Goal: Information Seeking & Learning: Check status

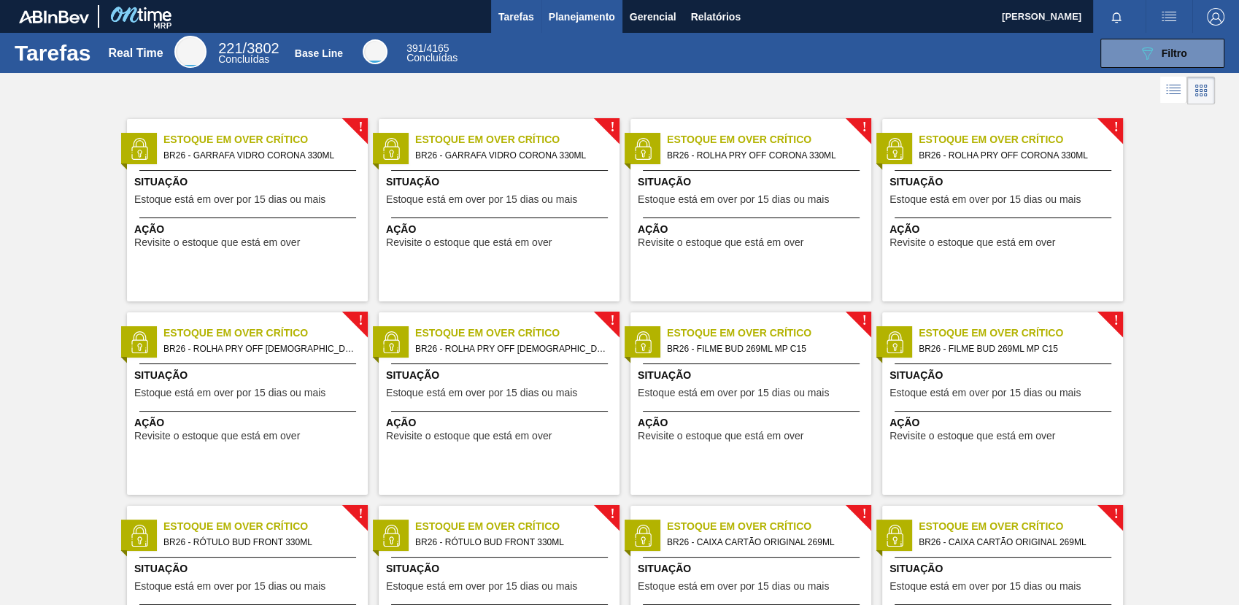
click at [557, 18] on span "Planejamento" at bounding box center [582, 17] width 66 height 18
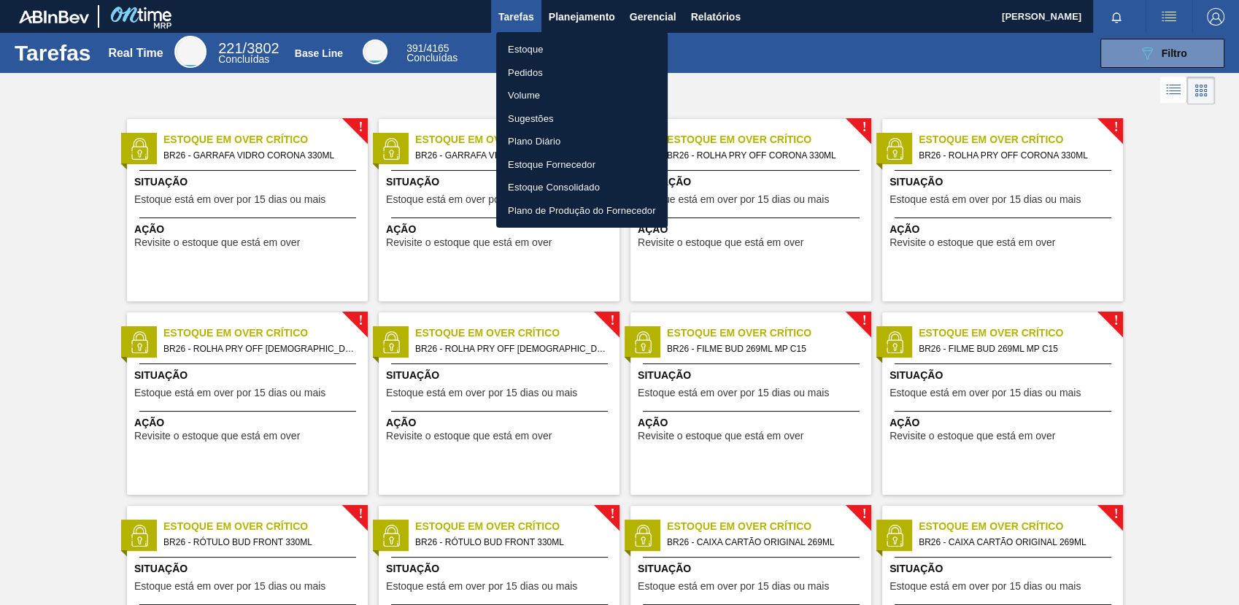
click at [1117, 59] on div at bounding box center [619, 302] width 1239 height 605
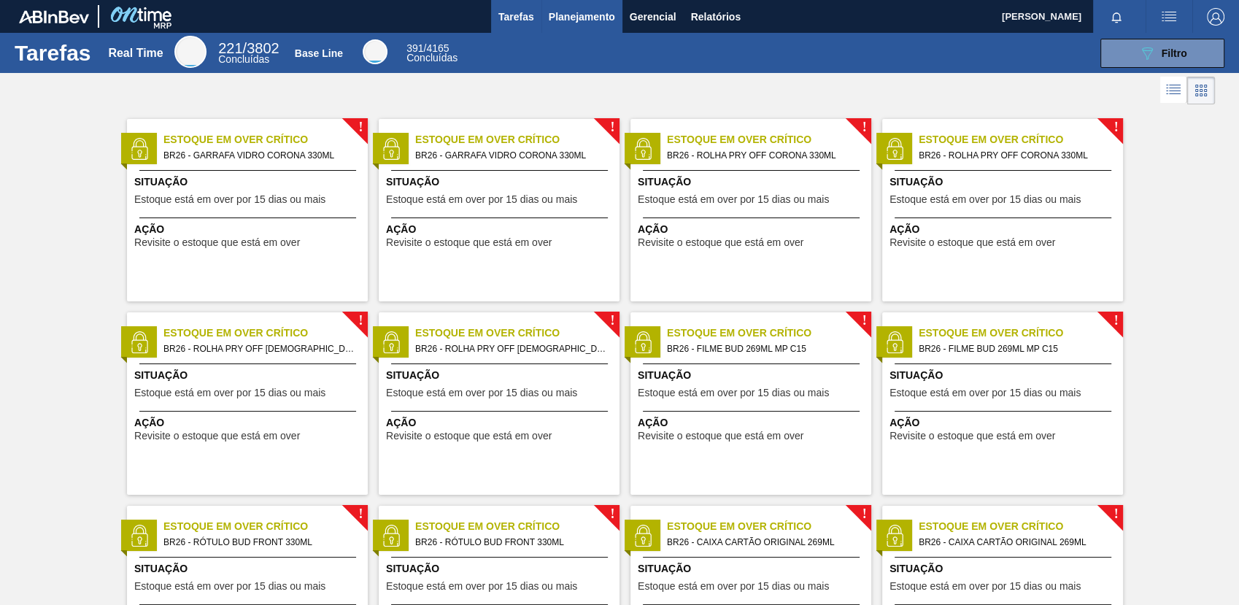
click at [555, 9] on span "Planejamento" at bounding box center [582, 17] width 66 height 18
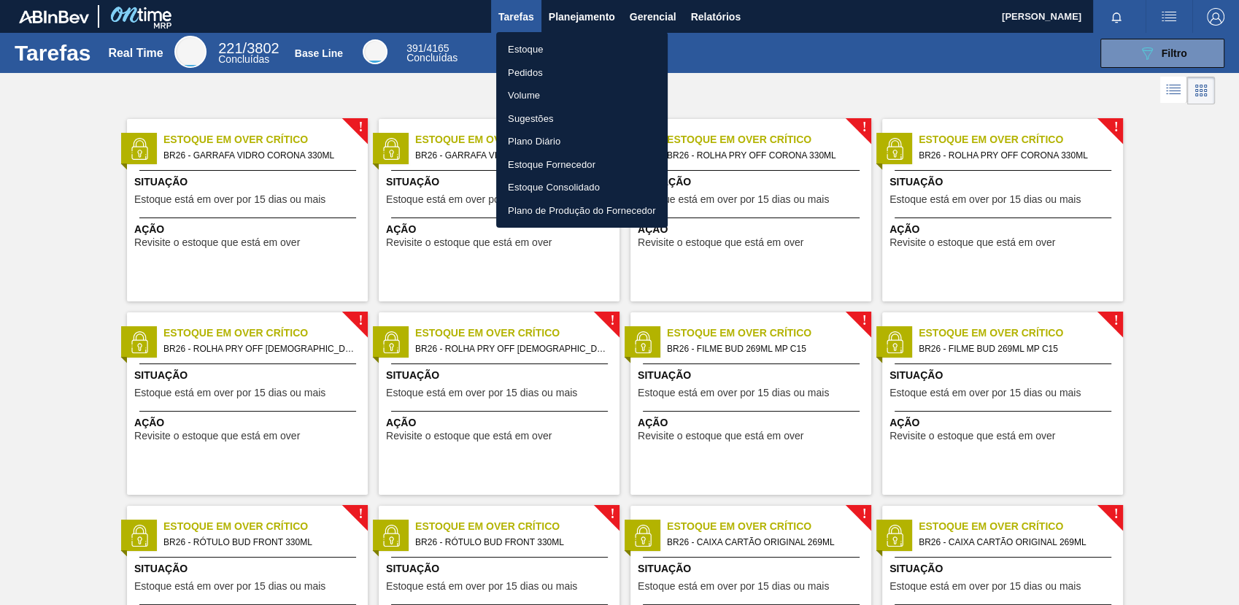
click at [563, 40] on li "Estoque" at bounding box center [582, 49] width 172 height 23
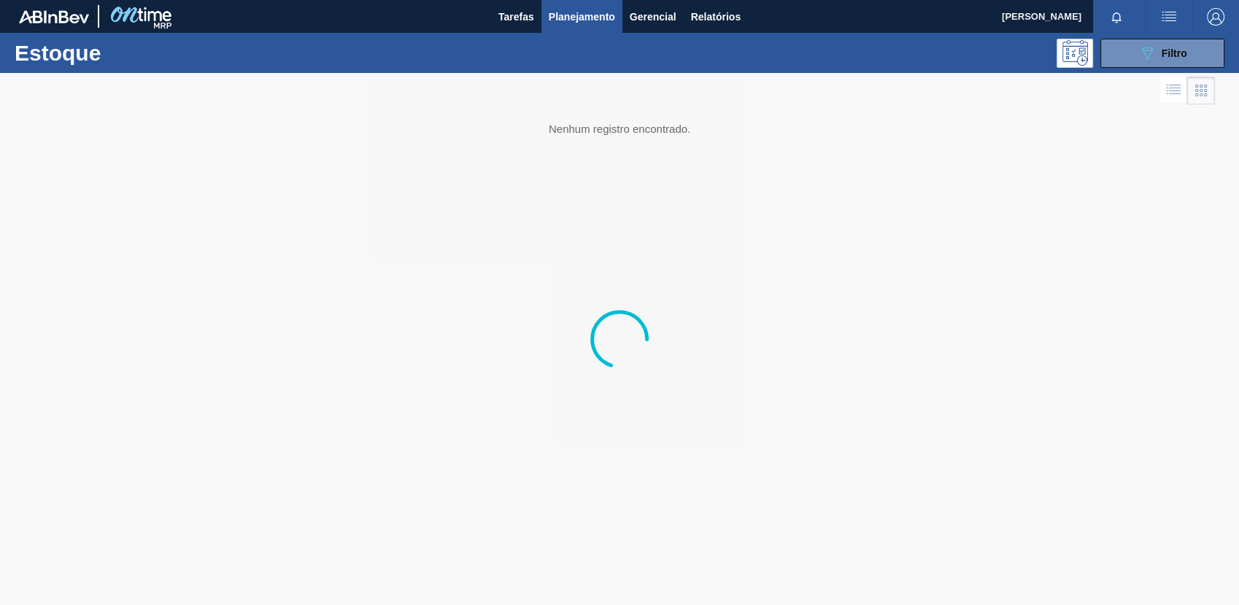
drag, startPoint x: 1147, startPoint y: 48, endPoint x: 1141, endPoint y: 75, distance: 27.6
click at [1147, 47] on icon "089F7B8B-B2A5-4AFE-B5C0-19BA573D28AC" at bounding box center [1148, 54] width 18 height 18
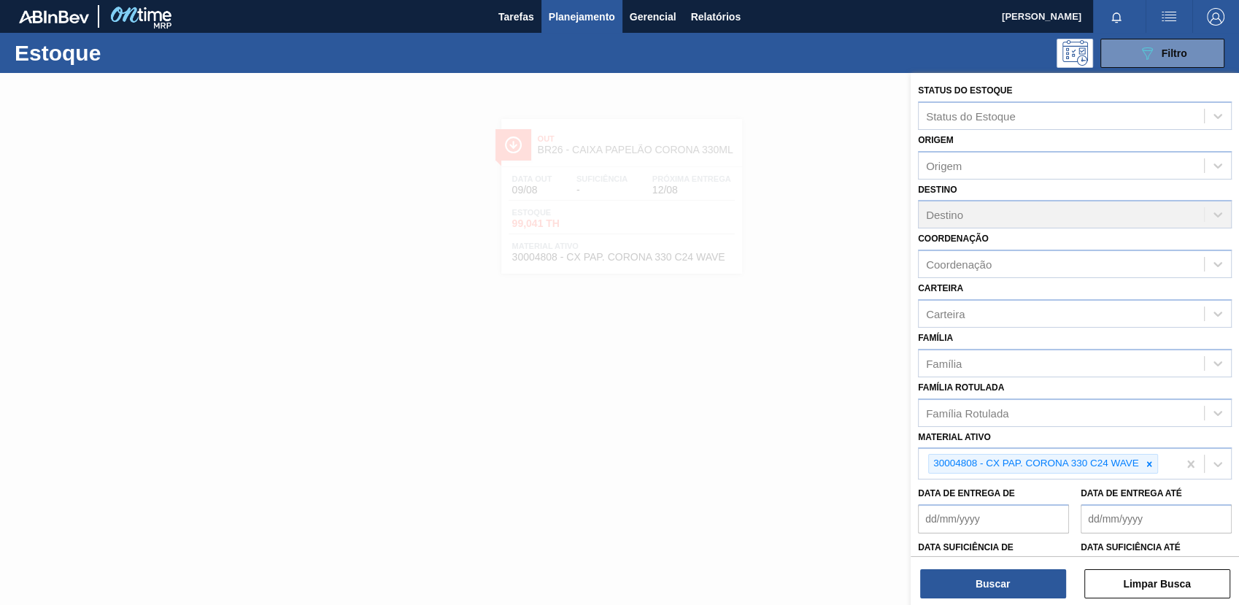
scroll to position [93, 0]
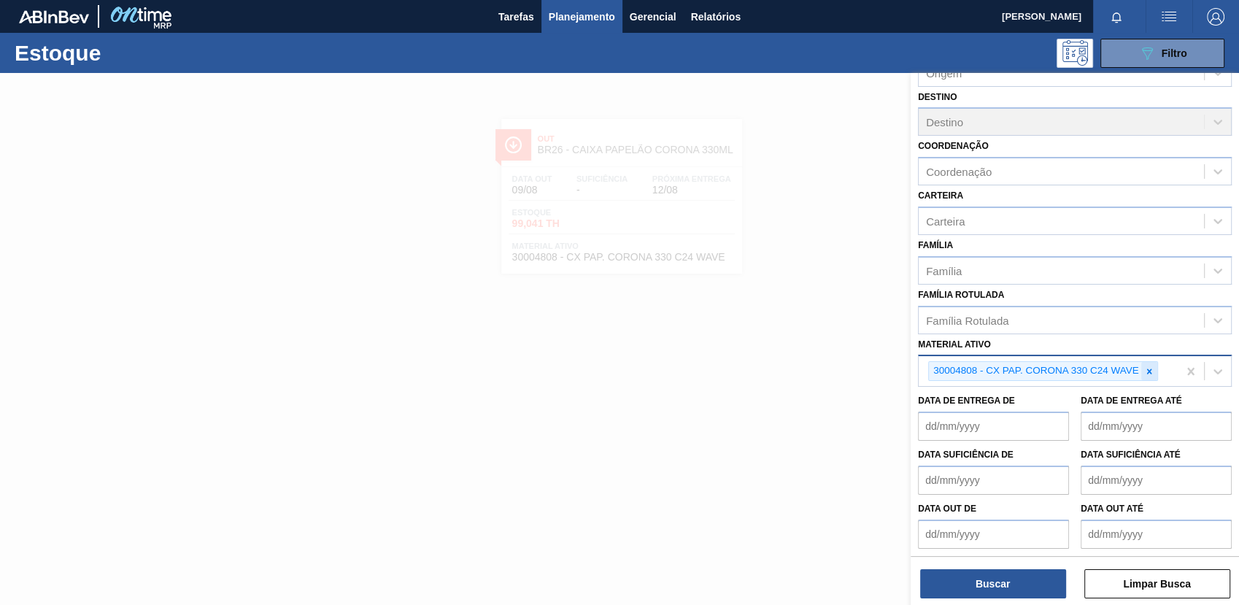
click at [1153, 377] on div at bounding box center [1150, 371] width 16 height 18
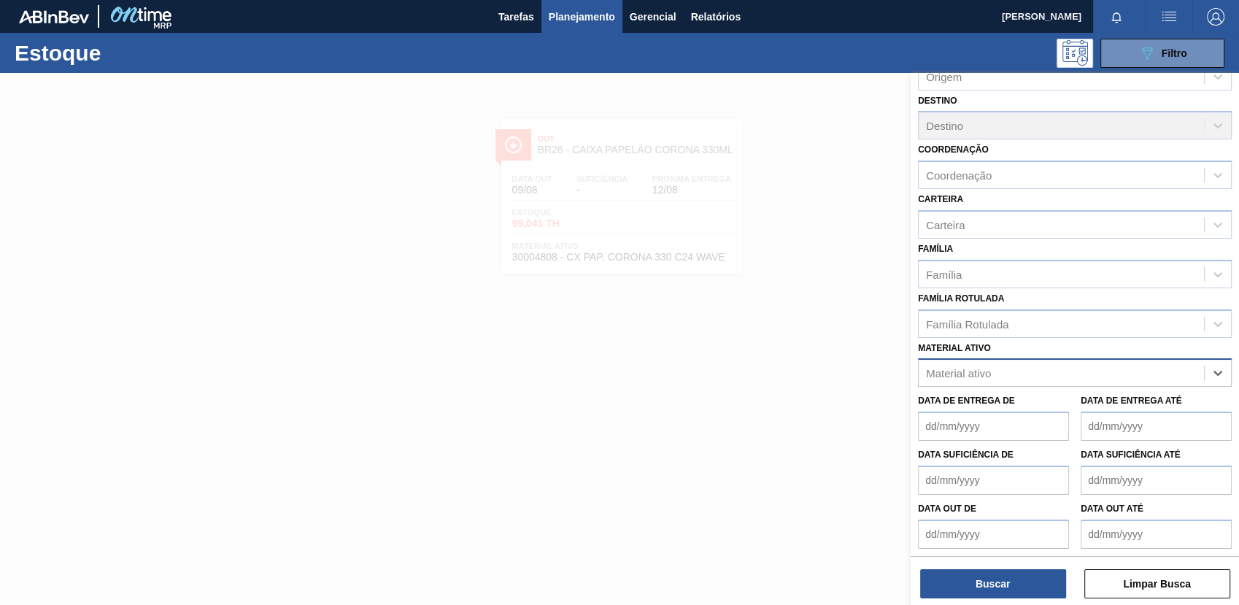
paste ativo "30017226"
type ativo "30017226"
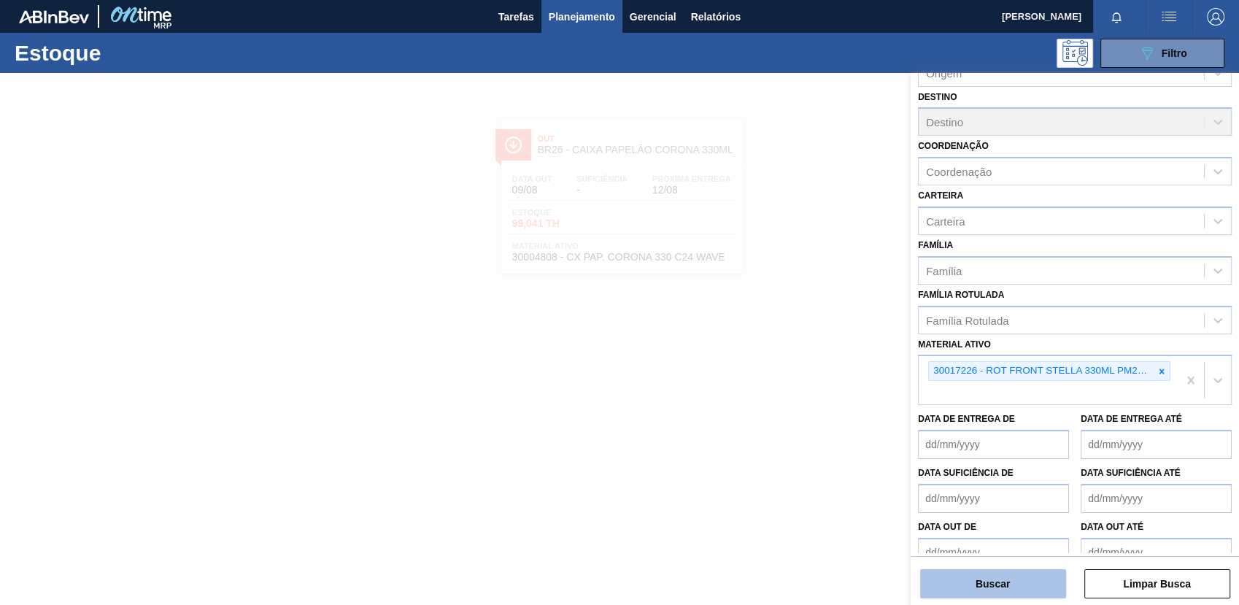
click at [990, 594] on button "Buscar" at bounding box center [993, 583] width 146 height 29
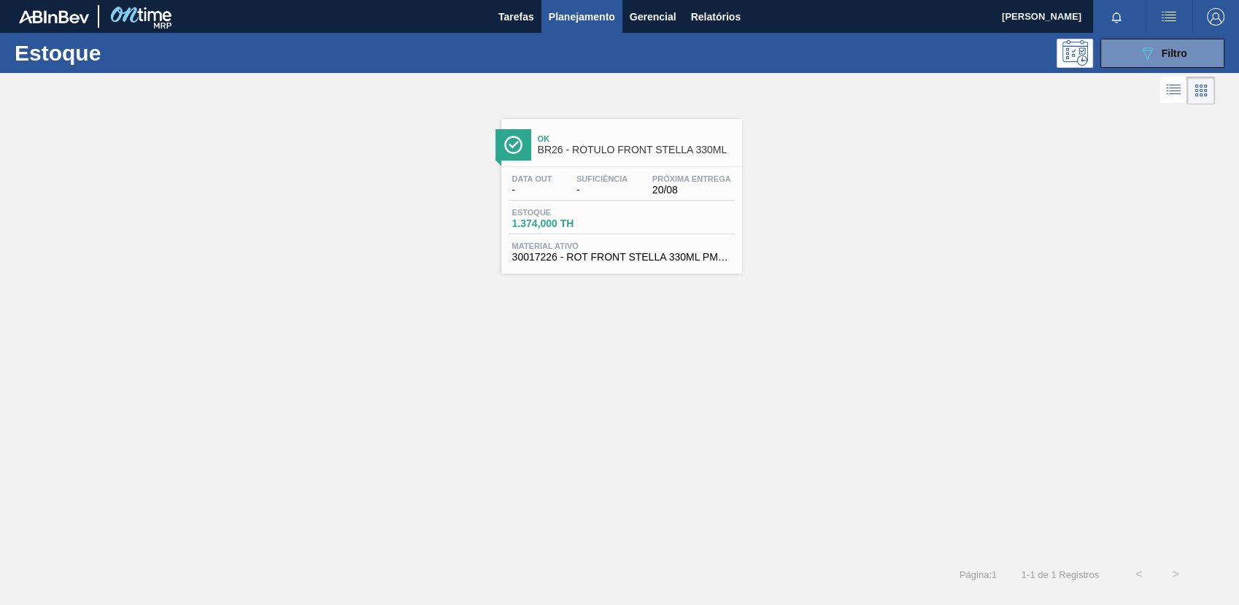
click at [1140, 71] on div "Estoque 089F7B8B-B2A5-4AFE-B5C0-19BA573D28AC Filtro" at bounding box center [619, 53] width 1239 height 40
click at [1120, 43] on button "089F7B8B-B2A5-4AFE-B5C0-19BA573D28AC Filtro" at bounding box center [1163, 53] width 124 height 29
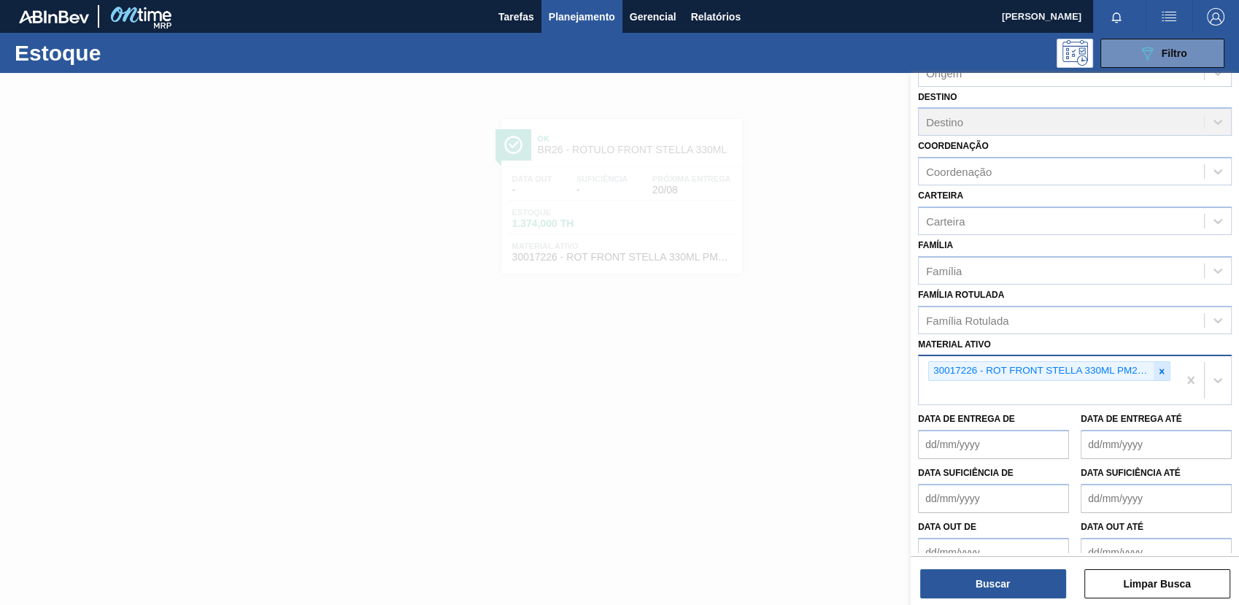
click at [1164, 369] on icon at bounding box center [1162, 371] width 10 height 10
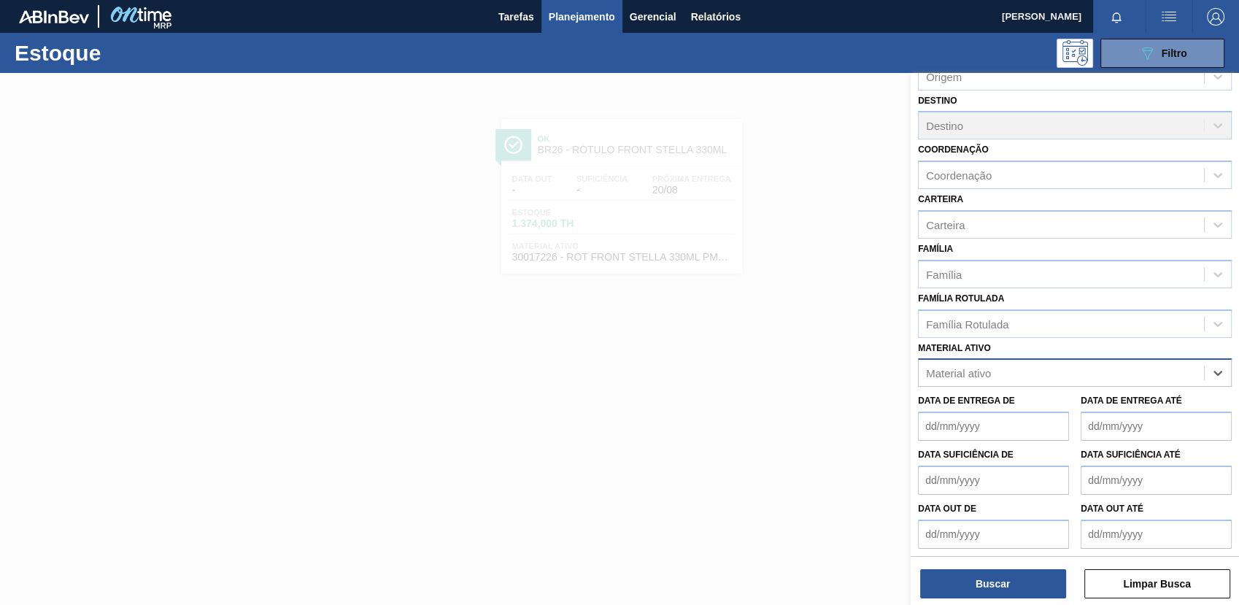
paste ativo "30017090"
type ativo "30017090"
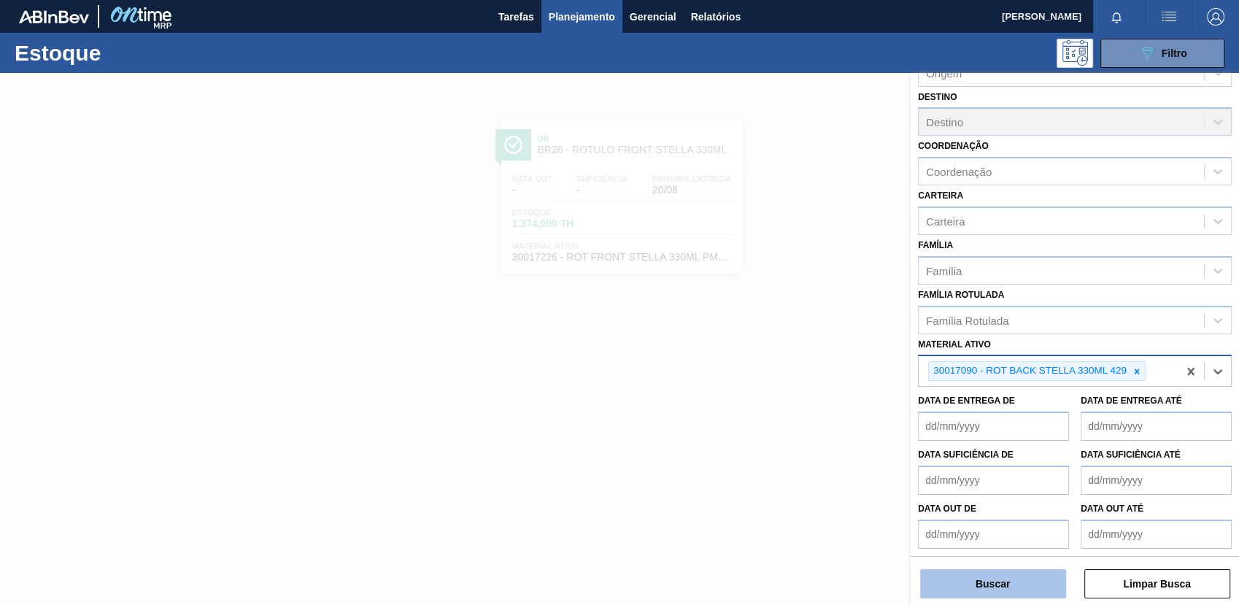
click at [942, 584] on button "Buscar" at bounding box center [993, 583] width 146 height 29
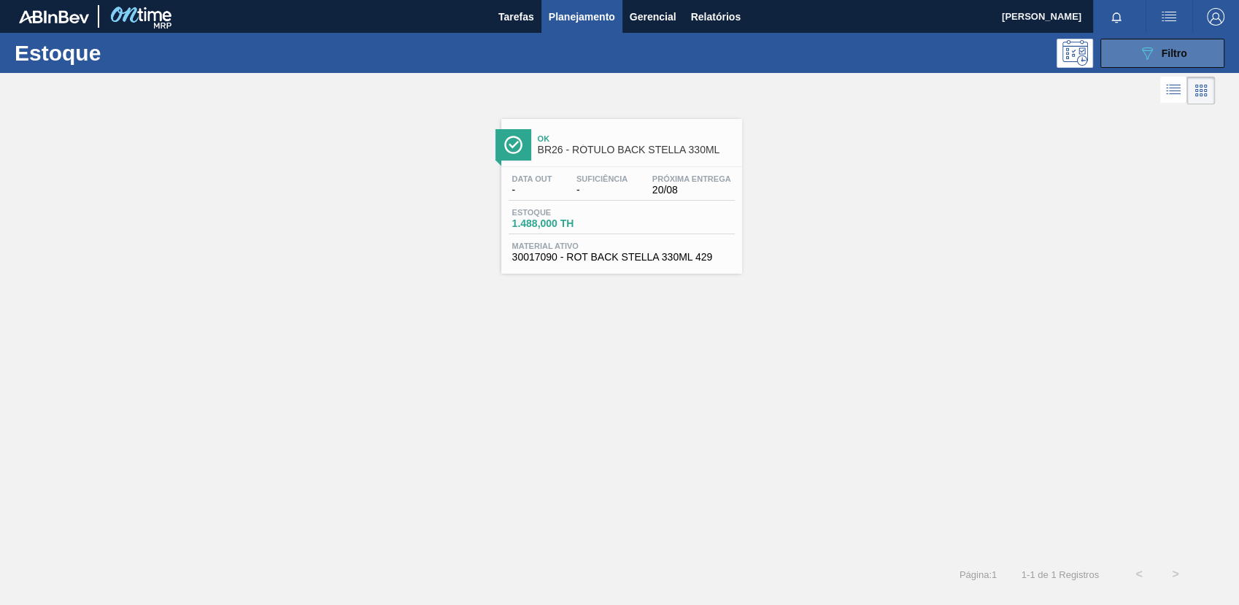
click at [1117, 55] on button "089F7B8B-B2A5-4AFE-B5C0-19BA573D28AC Filtro" at bounding box center [1163, 53] width 124 height 29
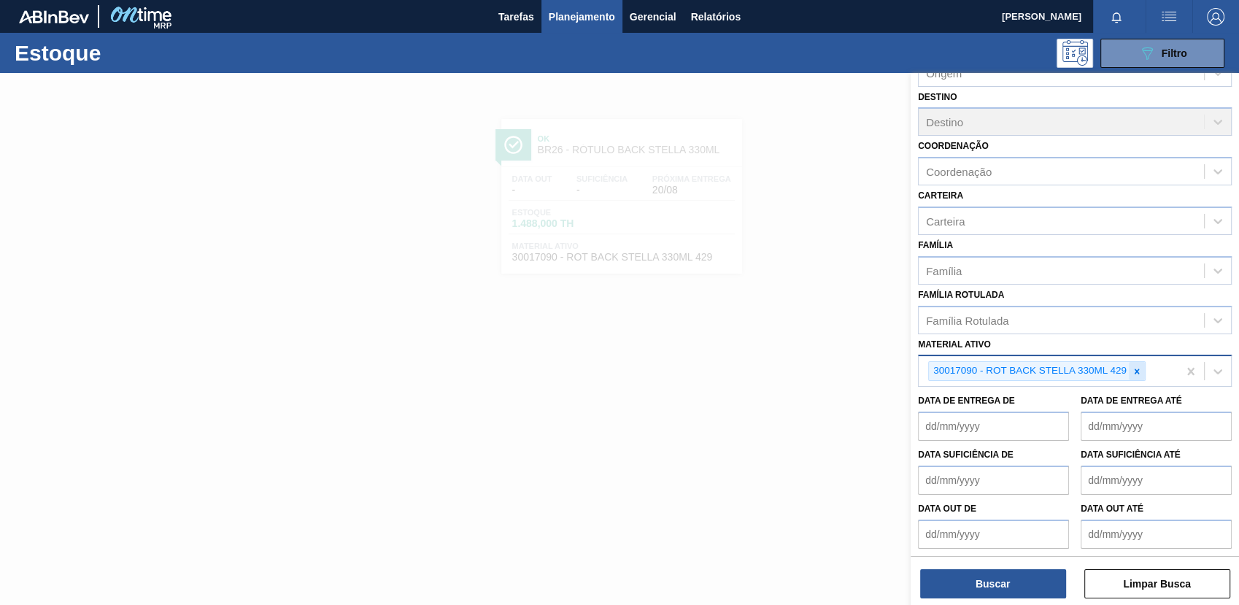
click at [1138, 366] on icon at bounding box center [1137, 371] width 10 height 10
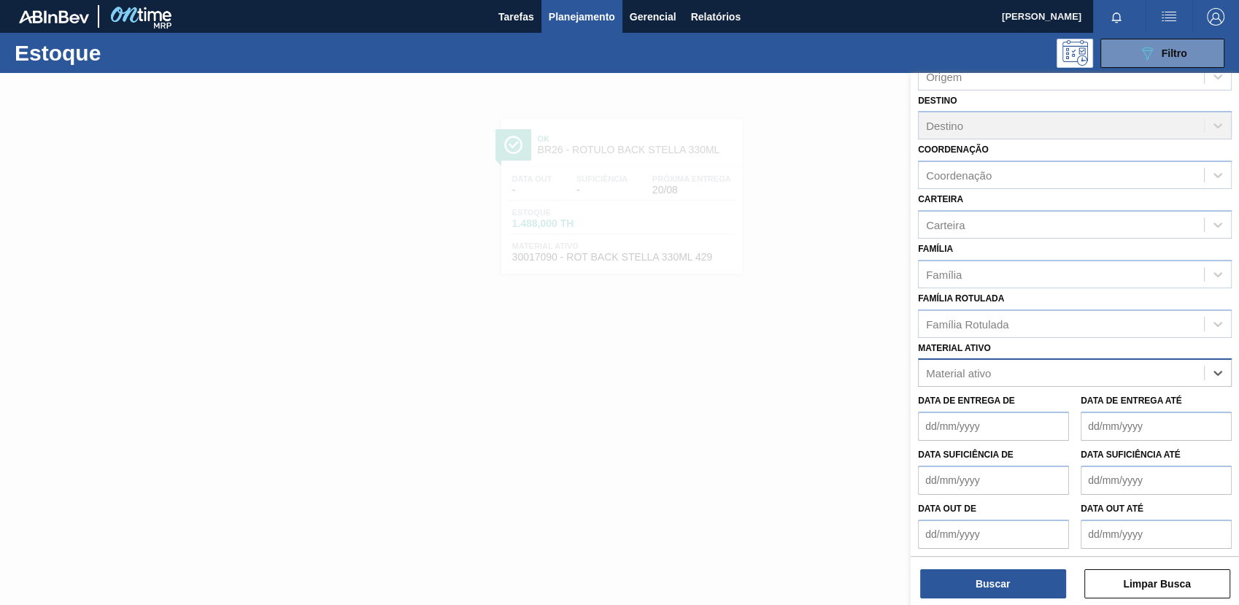
paste ativo "20009278"
type ativo "20009278"
type ativo "v"
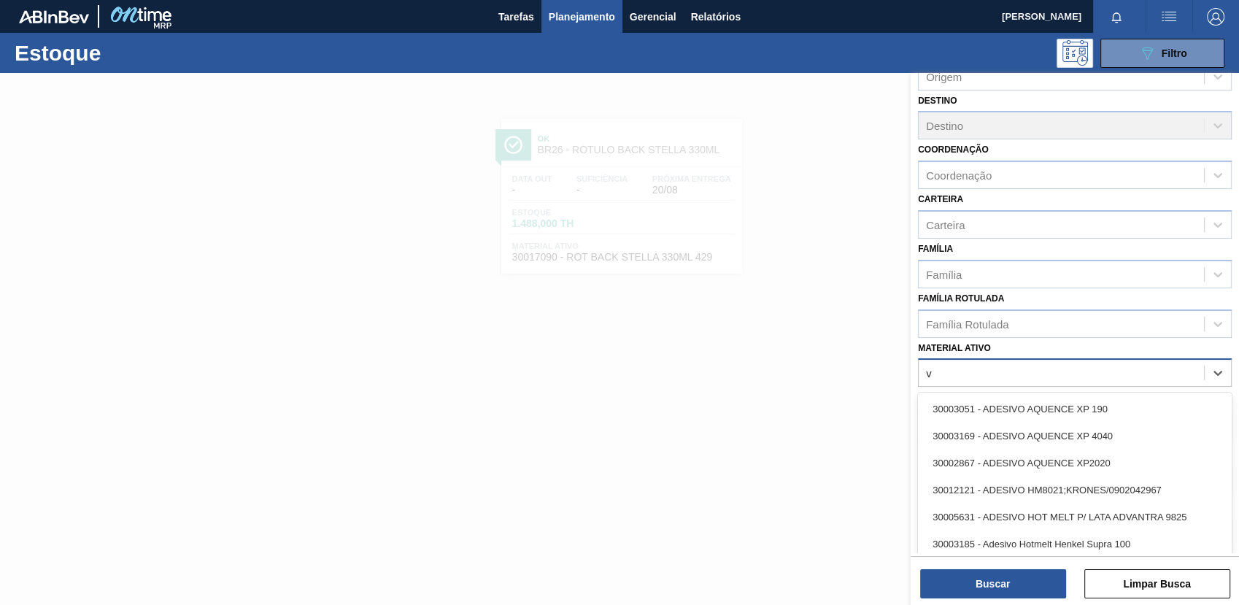
scroll to position [93, 0]
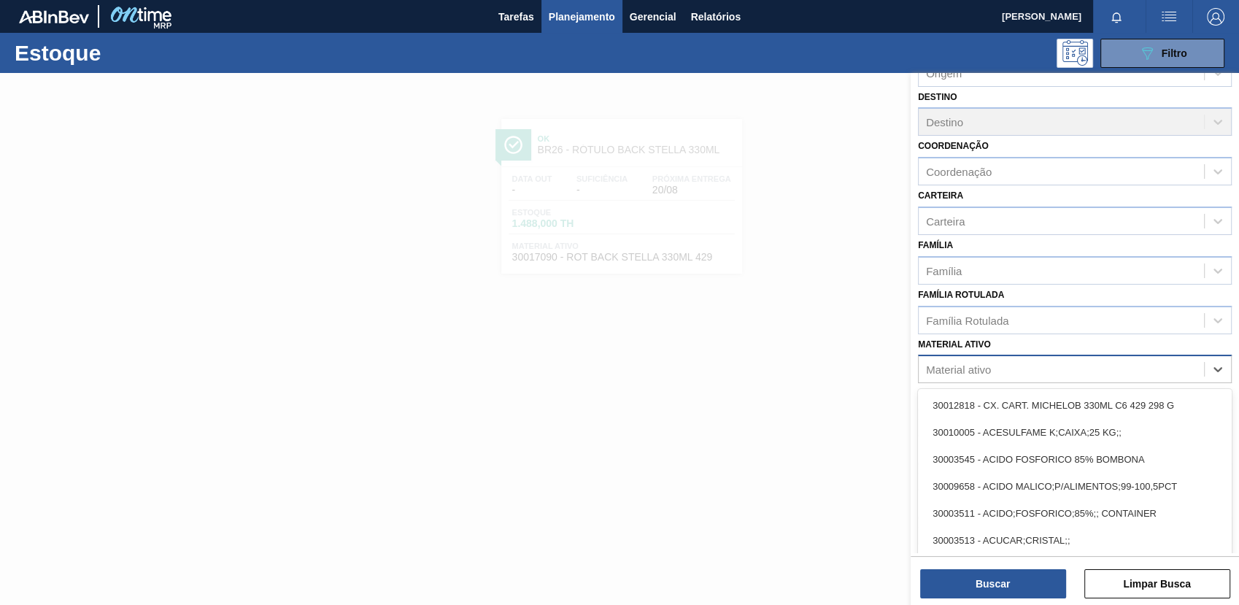
paste ativo "30012600"
type ativo "30012600"
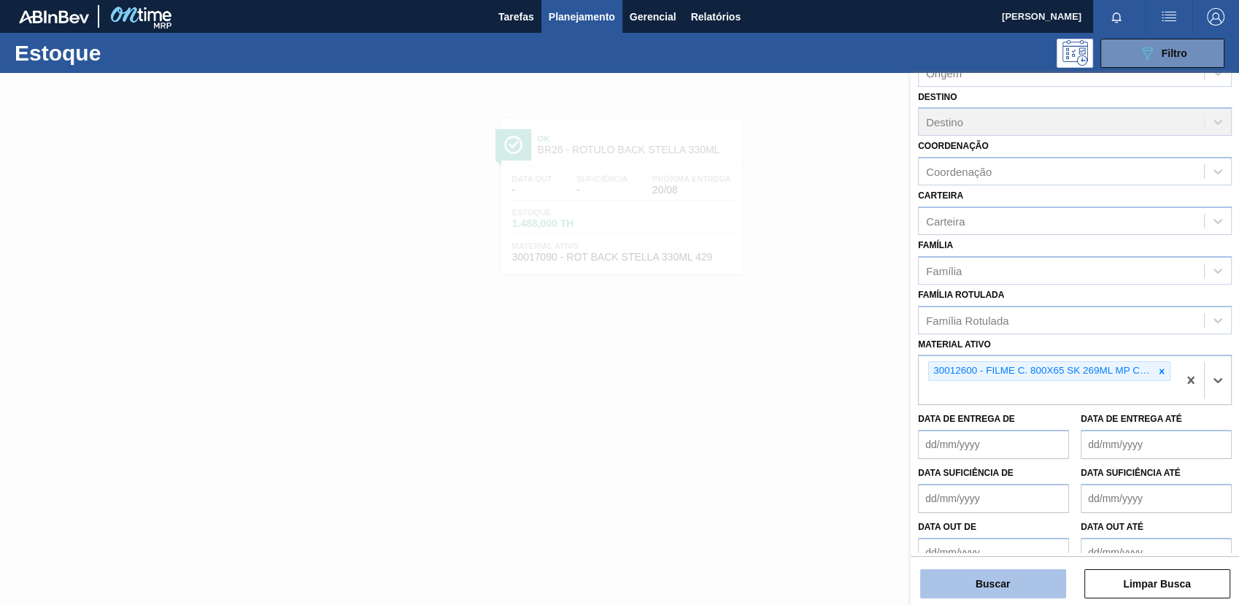
click at [1021, 593] on button "Buscar" at bounding box center [993, 583] width 146 height 29
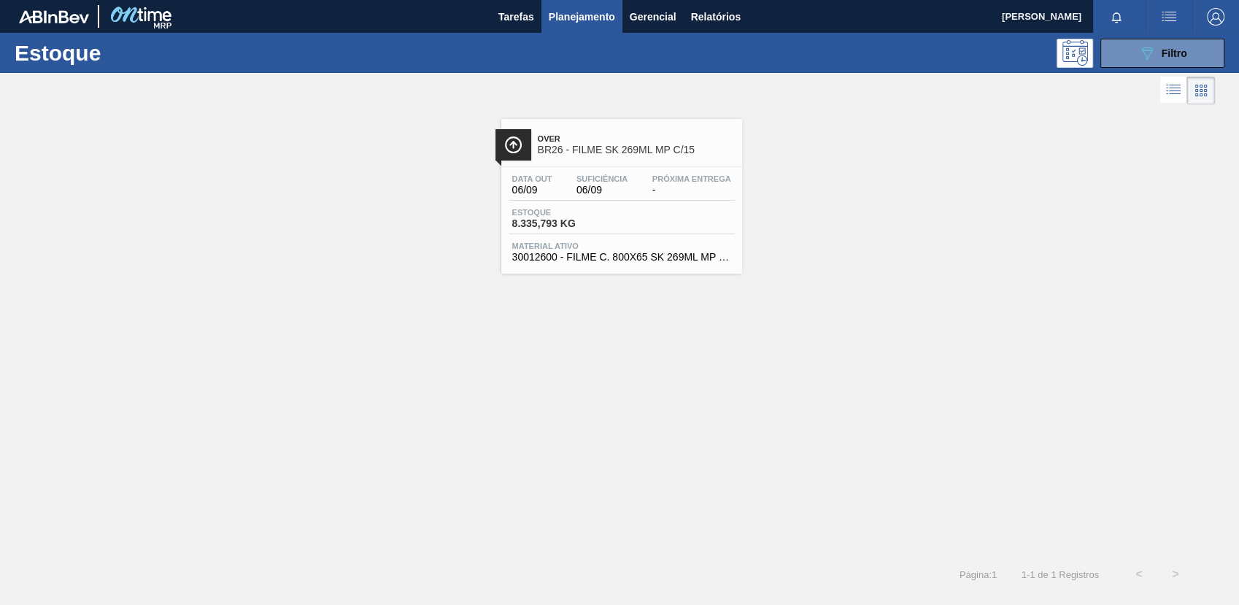
click at [569, 215] on span "Estoque" at bounding box center [563, 212] width 102 height 9
